Goal: Task Accomplishment & Management: Manage account settings

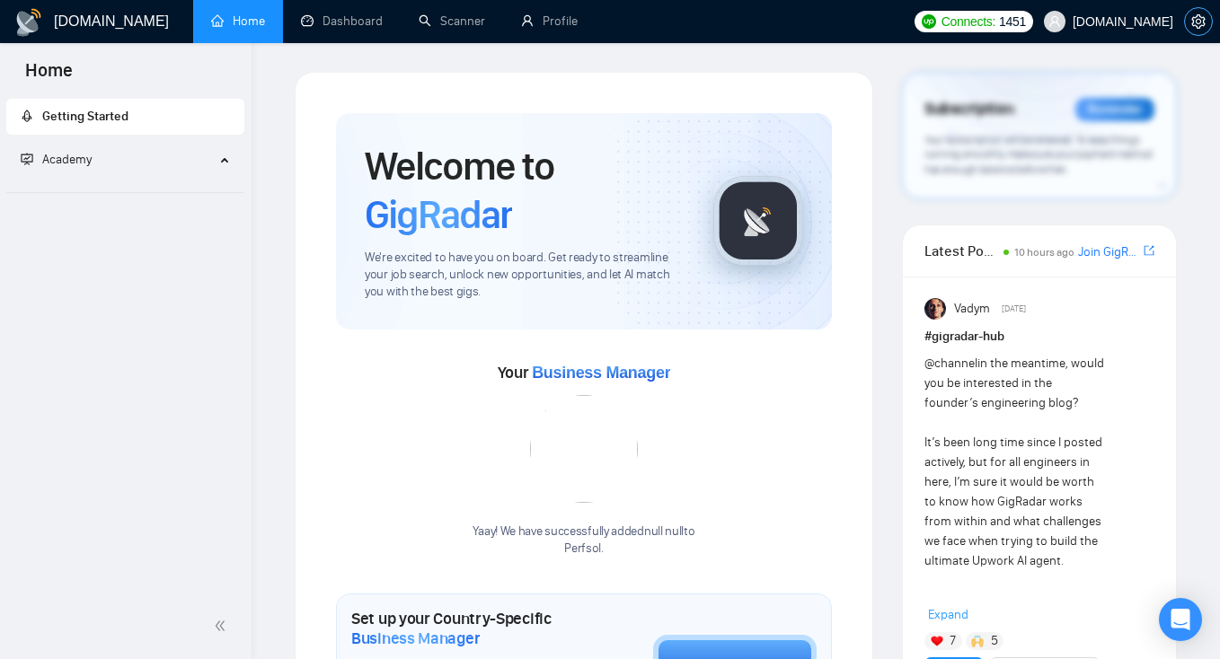
click at [1190, 17] on span "setting" at bounding box center [1198, 21] width 27 height 14
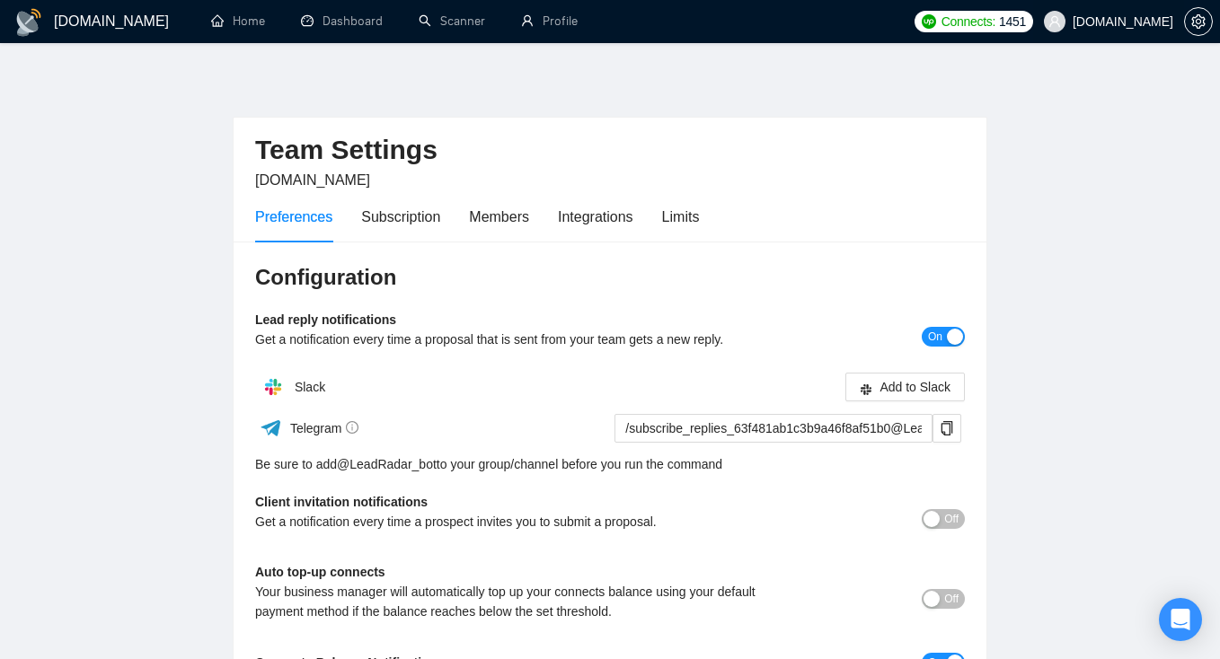
click at [1144, 22] on span "Perfsol.tech" at bounding box center [1122, 22] width 101 height 0
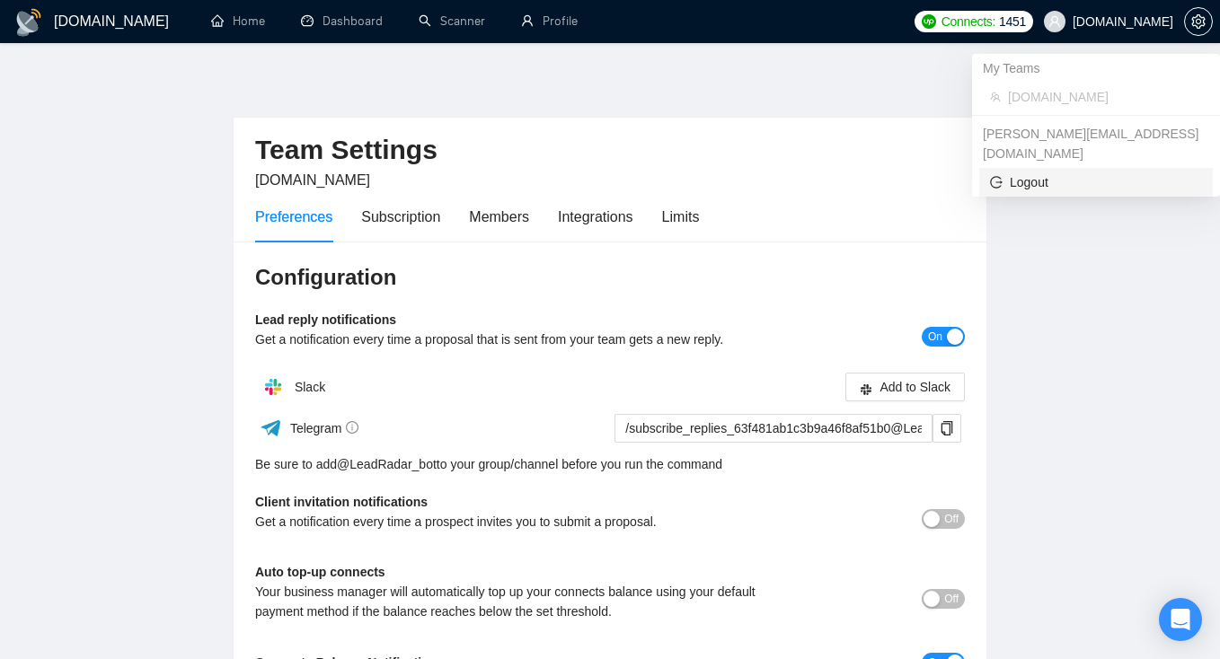
click at [1037, 172] on span "Logout" at bounding box center [1096, 182] width 212 height 20
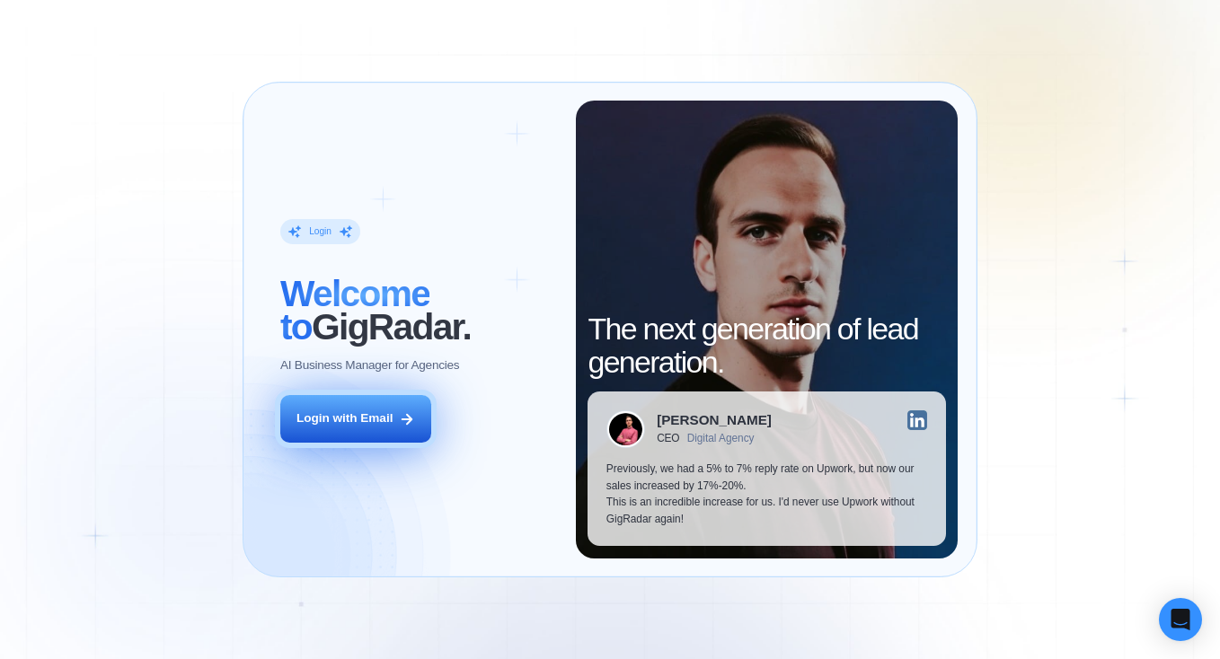
click at [340, 433] on button "Login with Email" at bounding box center [355, 419] width 151 height 48
